Goal: Navigation & Orientation: Find specific page/section

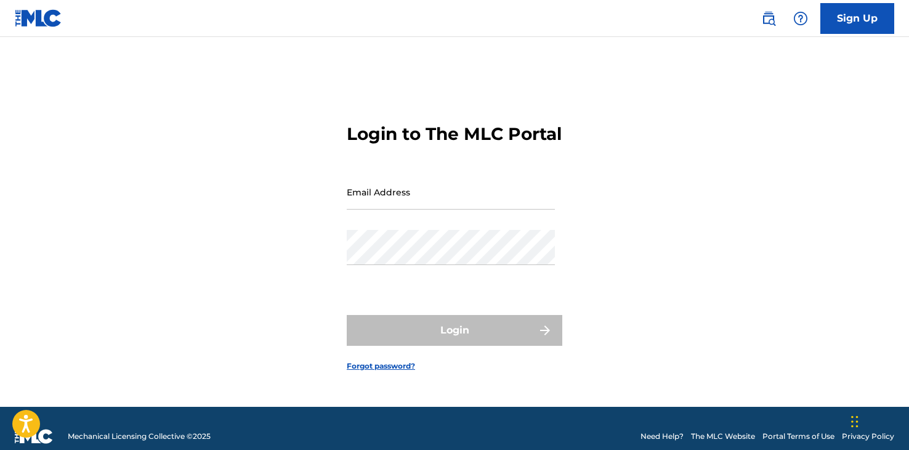
type input "[EMAIL_ADDRESS][DOMAIN_NAME]"
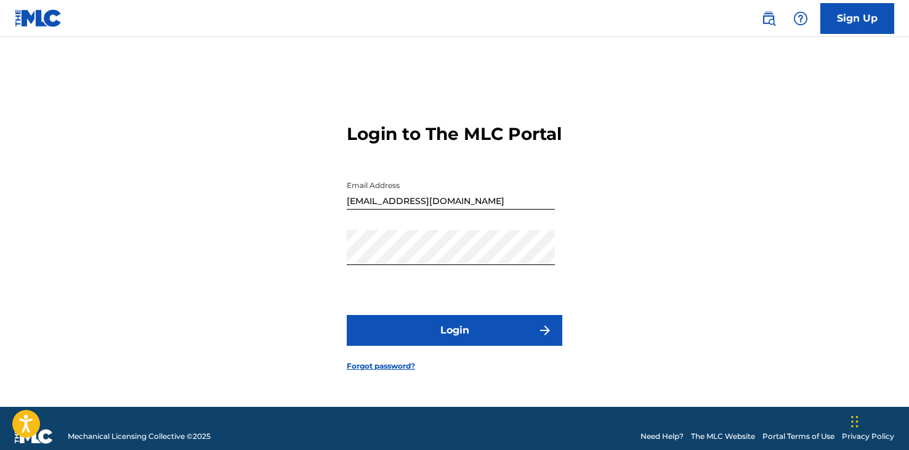
click at [437, 339] on div "Login" at bounding box center [455, 330] width 216 height 31
click at [455, 336] on button "Login" at bounding box center [455, 330] width 216 height 31
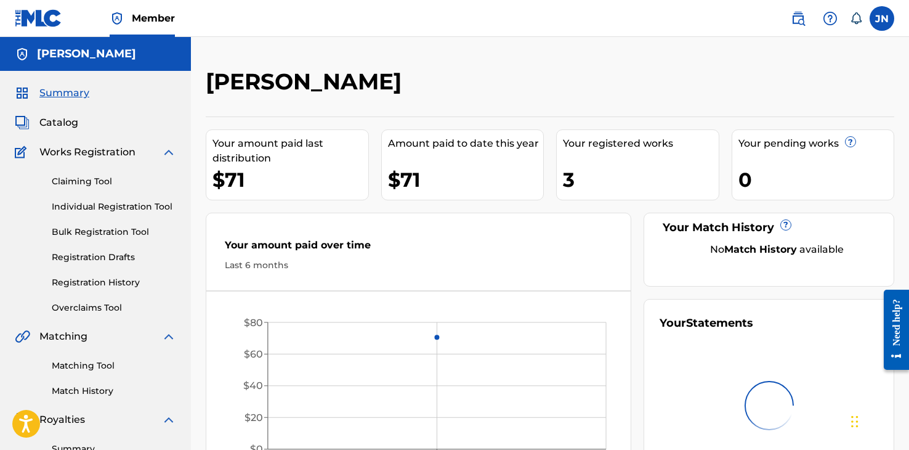
click at [70, 116] on span "Catalog" at bounding box center [58, 122] width 39 height 15
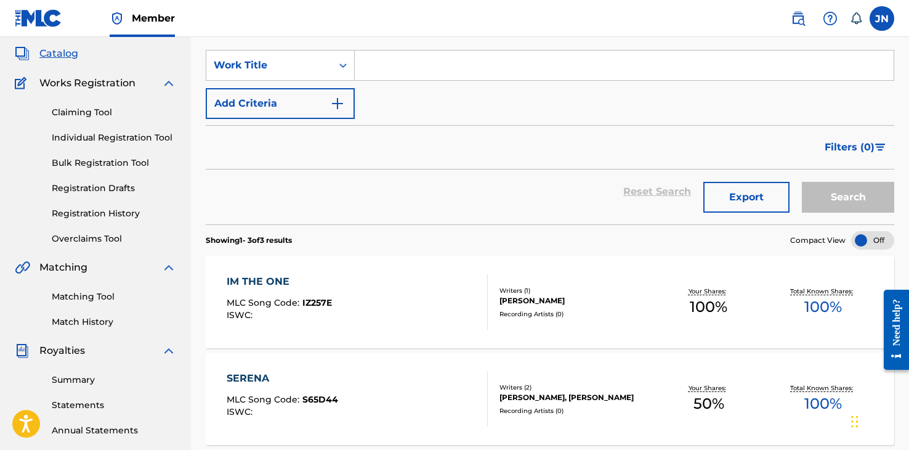
scroll to position [67, 0]
